Goal: Navigation & Orientation: Find specific page/section

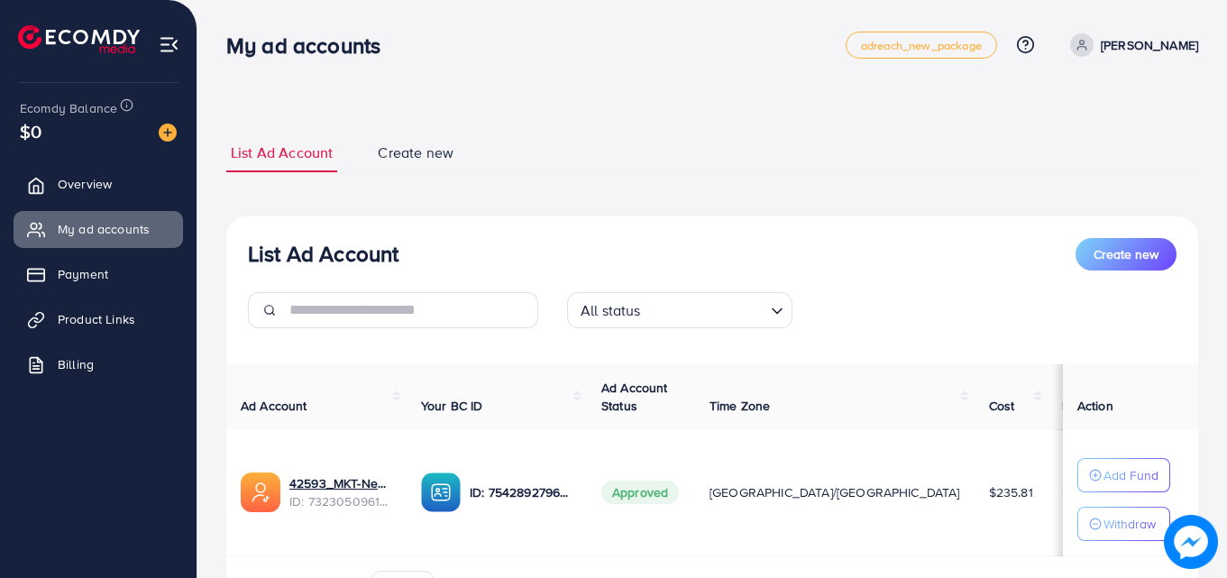
scroll to position [108, 0]
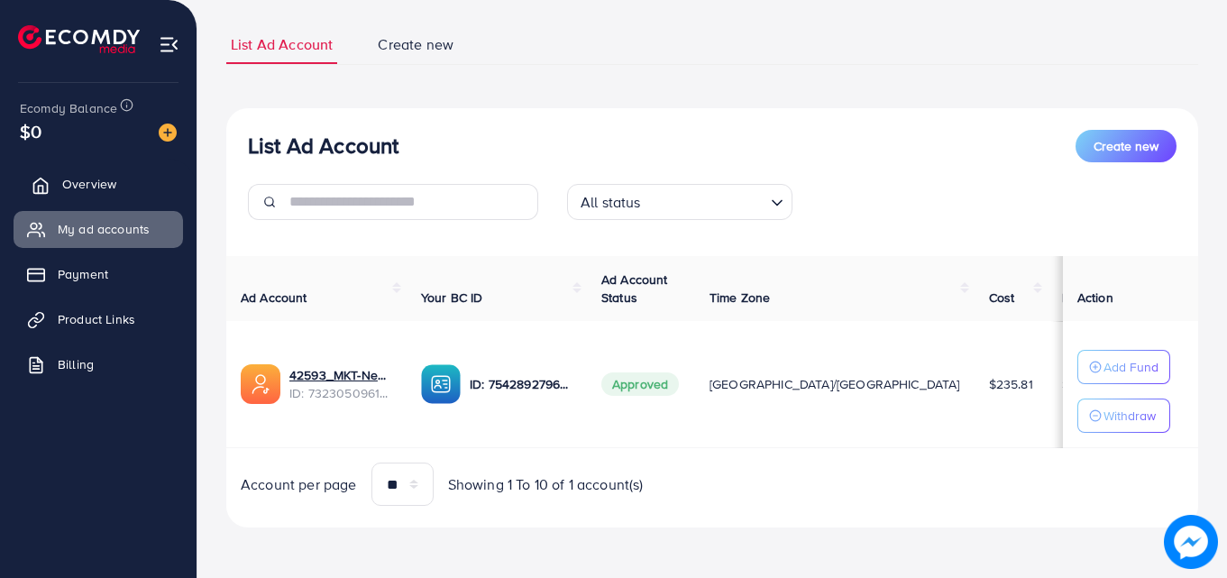
click at [65, 179] on span "Overview" at bounding box center [89, 184] width 54 height 18
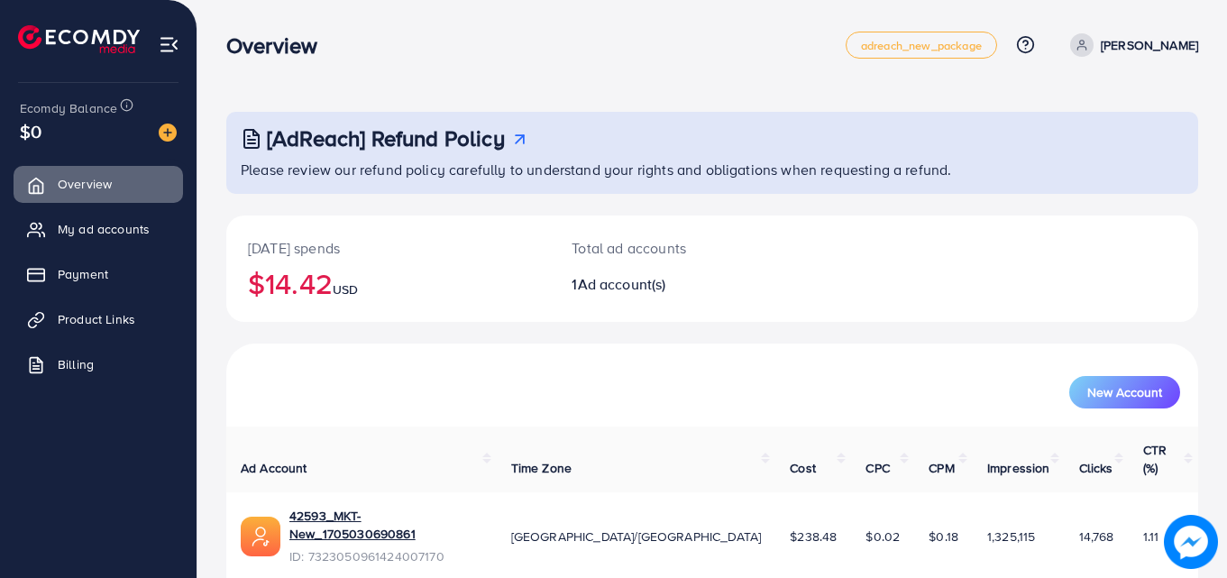
scroll to position [42, 0]
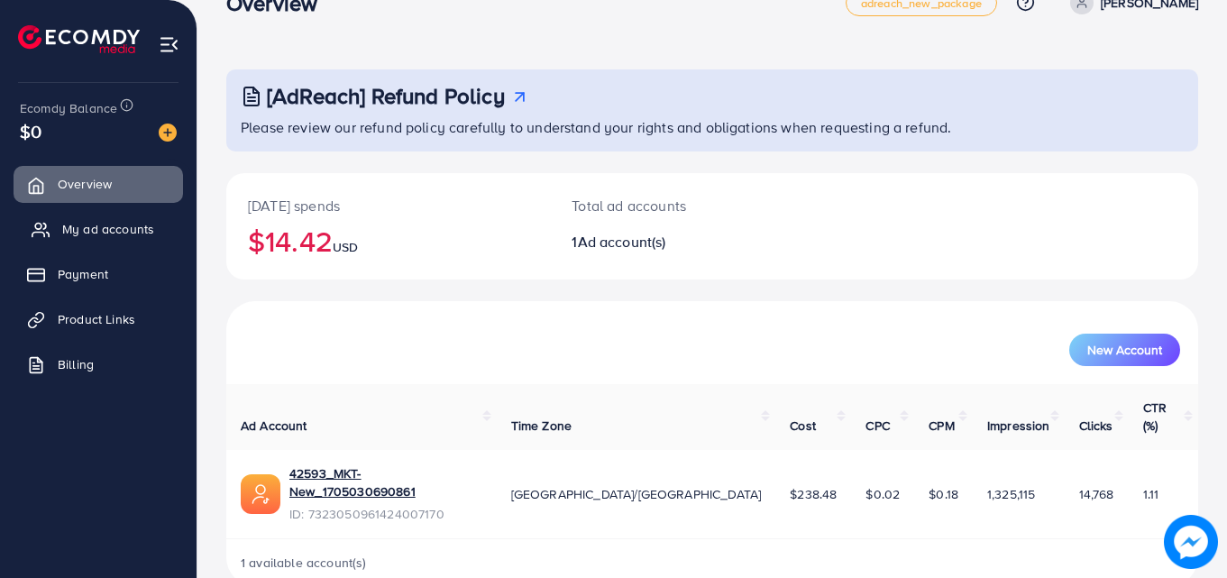
click at [134, 228] on span "My ad accounts" at bounding box center [108, 229] width 92 height 18
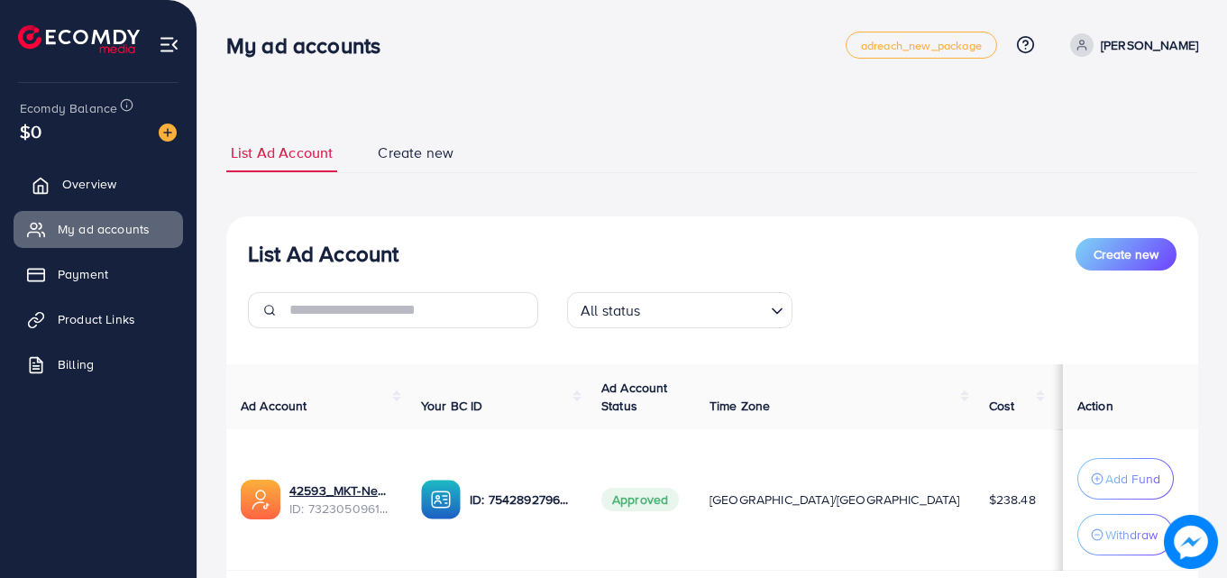
click at [122, 172] on link "Overview" at bounding box center [99, 184] width 170 height 36
